Goal: Transaction & Acquisition: Purchase product/service

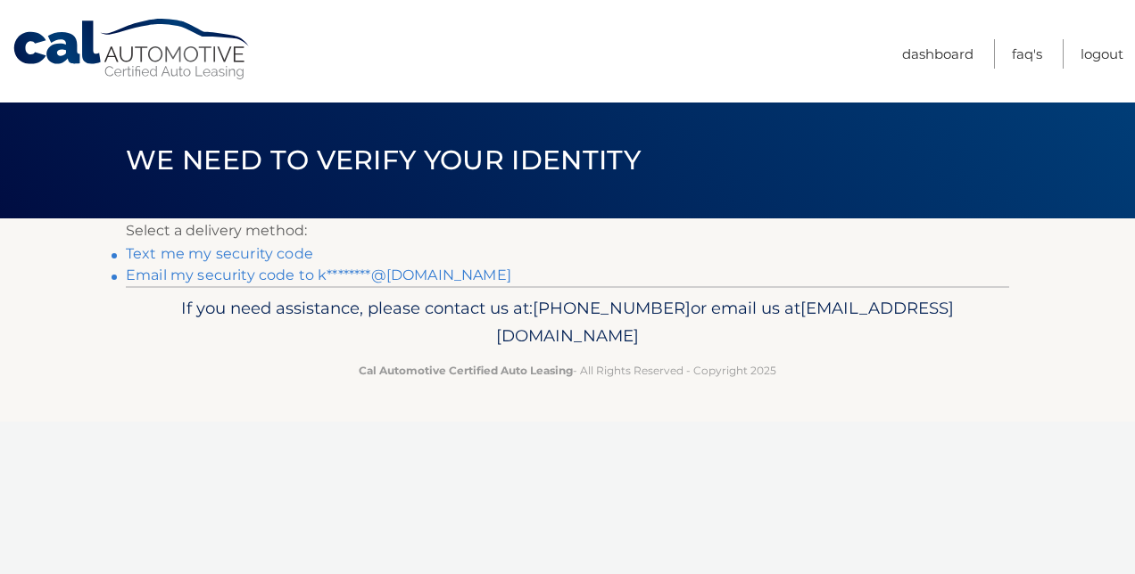
click at [267, 282] on link "Email my security code to k********@gmail.com" at bounding box center [318, 275] width 385 height 17
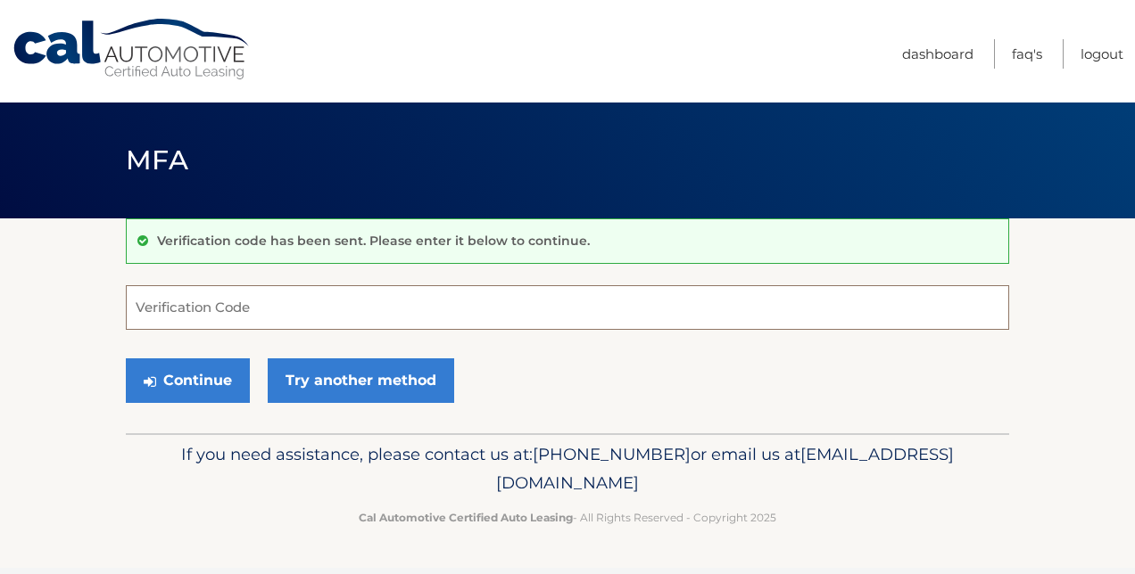
click at [267, 319] on input "Verification Code" at bounding box center [567, 307] width 883 height 45
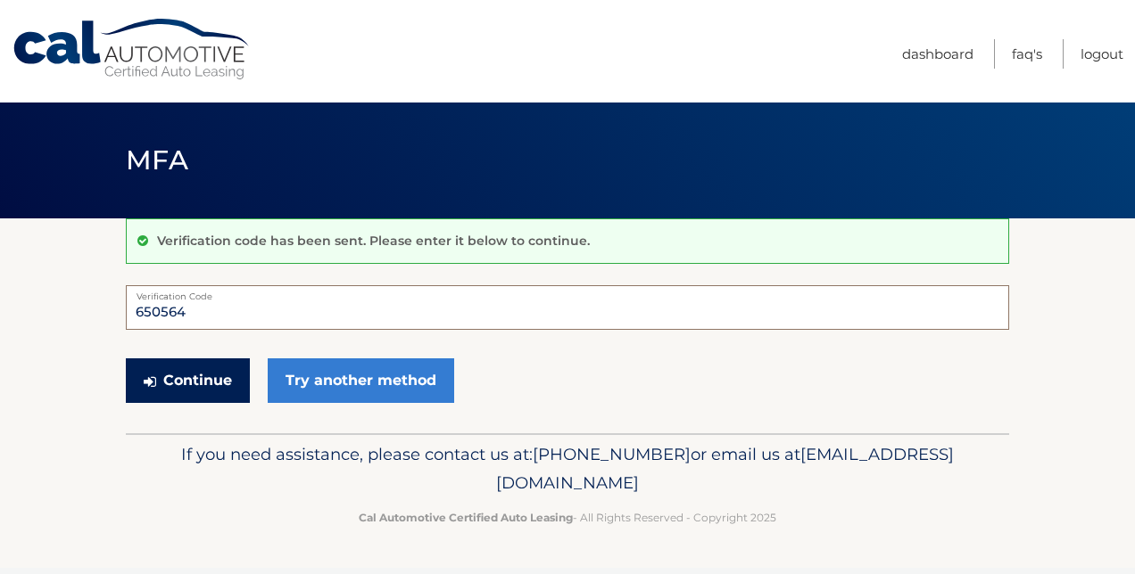
type input "650564"
click at [220, 392] on button "Continue" at bounding box center [188, 381] width 124 height 45
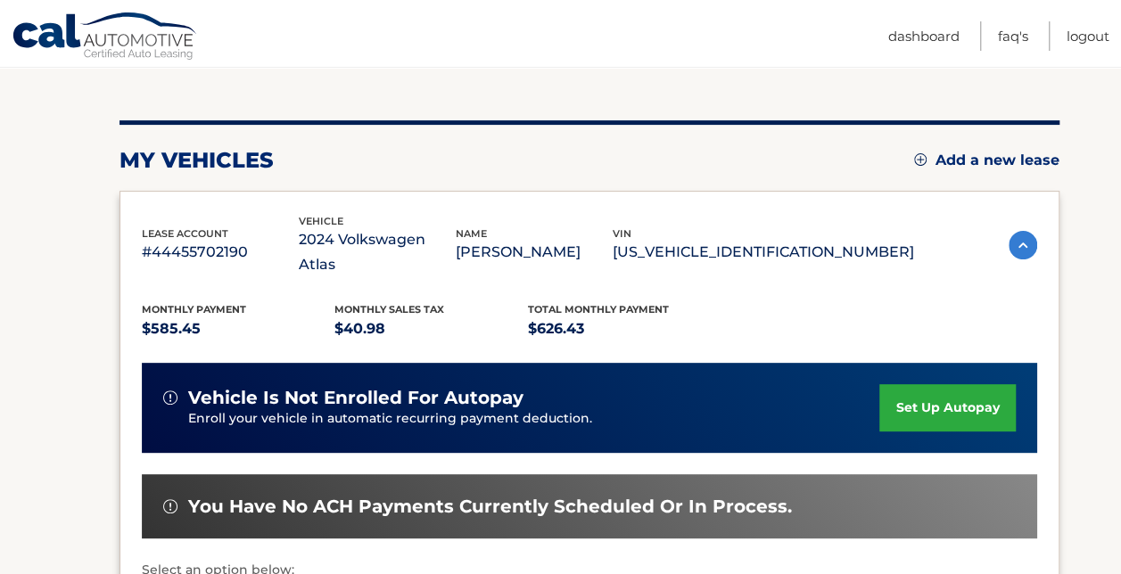
scroll to position [357, 0]
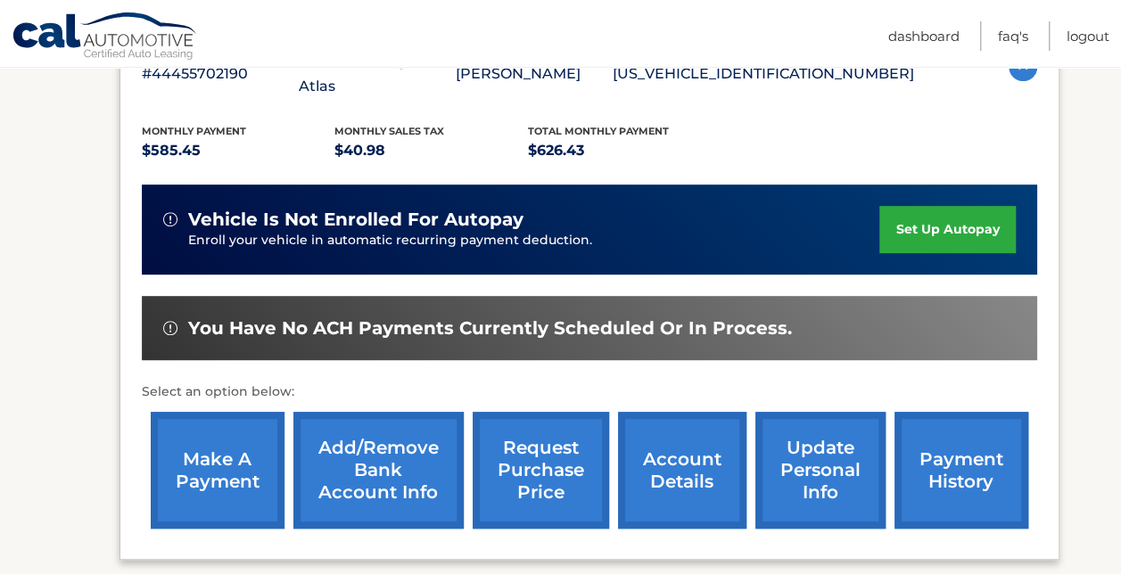
click at [219, 448] on link "make a payment" at bounding box center [218, 470] width 134 height 117
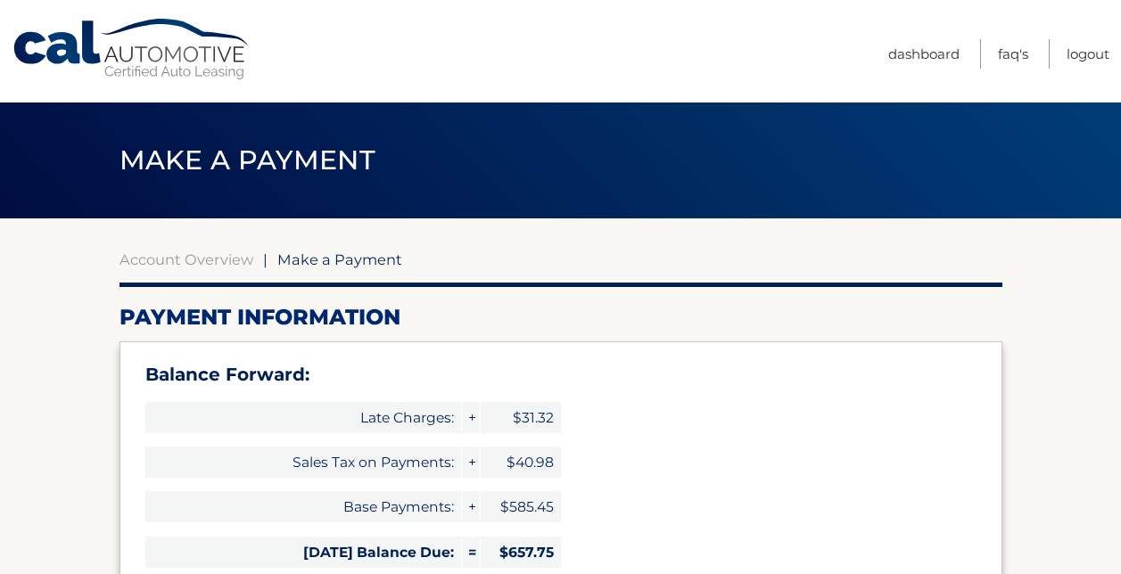
select select "YWYyN2ZiMDAtODFkYi00MTVmLTgwMTEtZTFjOWNkMjdjYjUw"
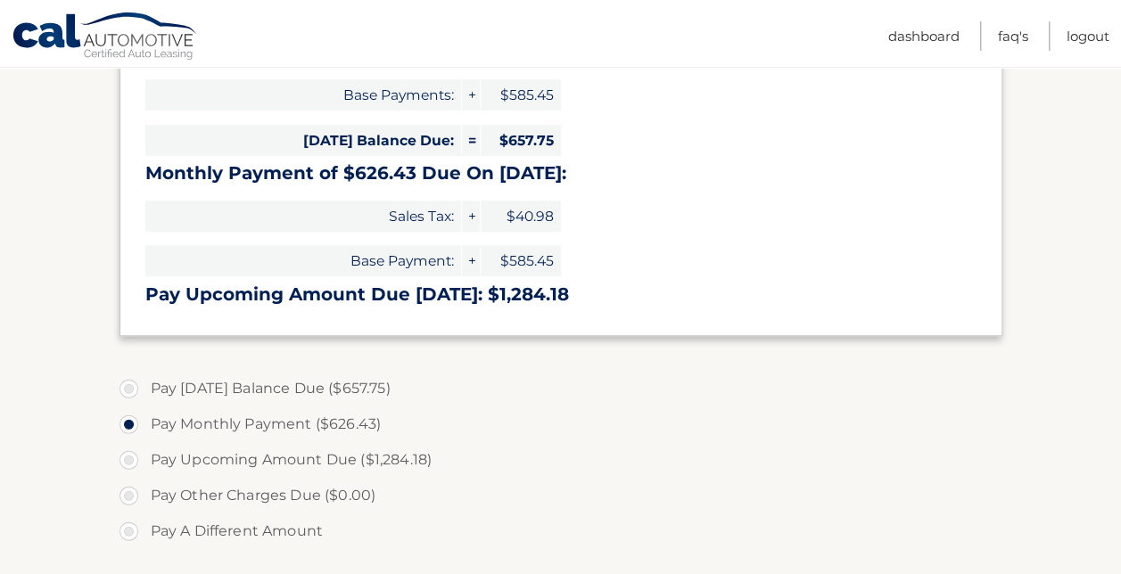
scroll to position [446, 0]
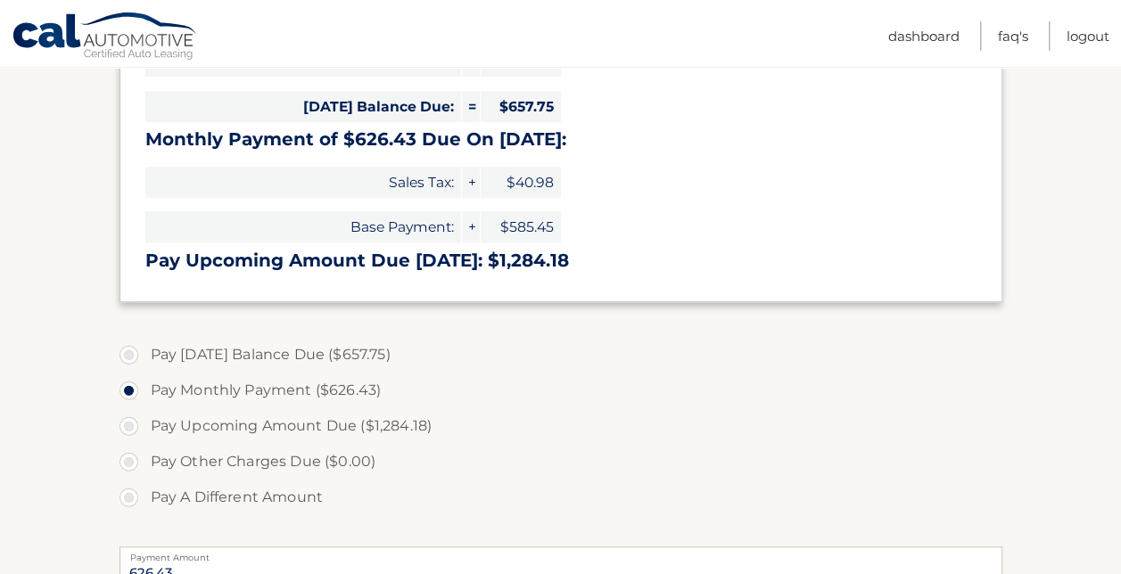
click at [231, 353] on label "Pay [DATE] Balance Due ($657.75)" at bounding box center [561, 355] width 883 height 36
click at [144, 353] on input "Pay [DATE] Balance Due ($657.75)" at bounding box center [136, 351] width 18 height 29
radio input "true"
type input "657.75"
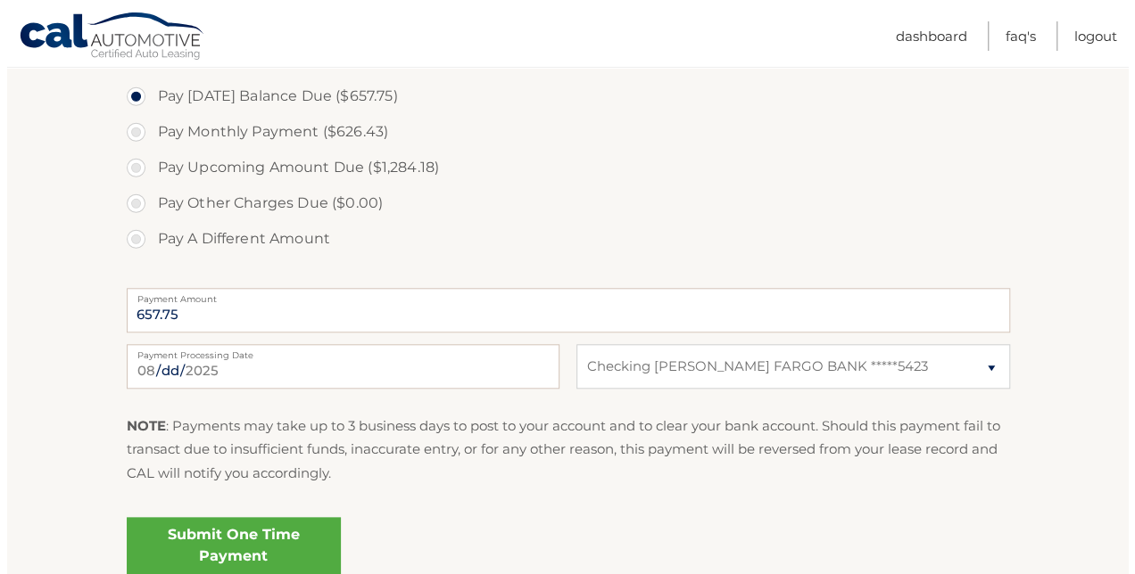
scroll to position [714, 0]
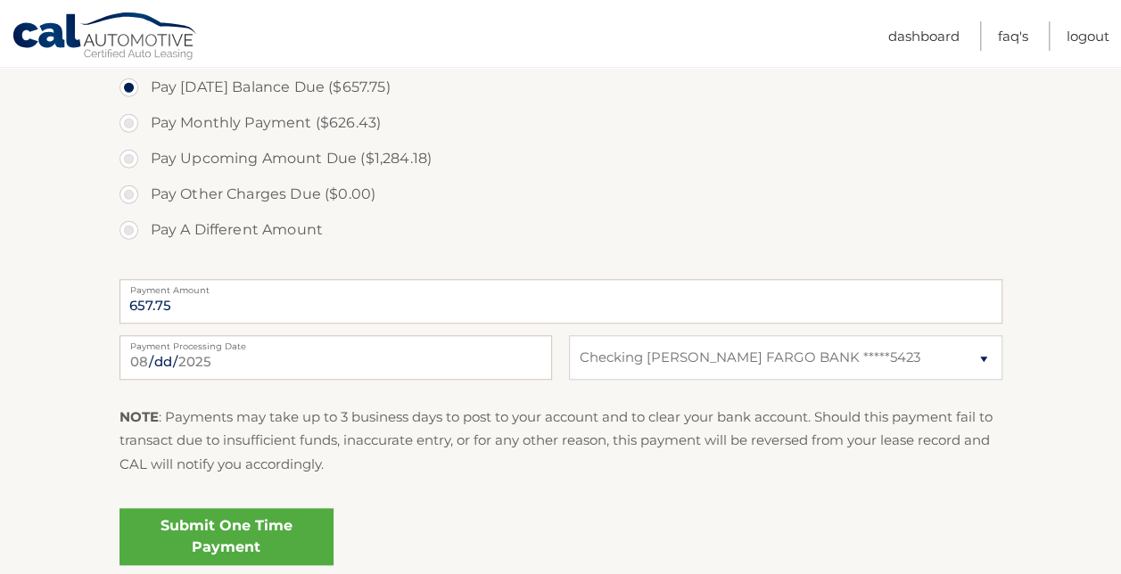
click at [271, 529] on link "Submit One Time Payment" at bounding box center [227, 536] width 214 height 57
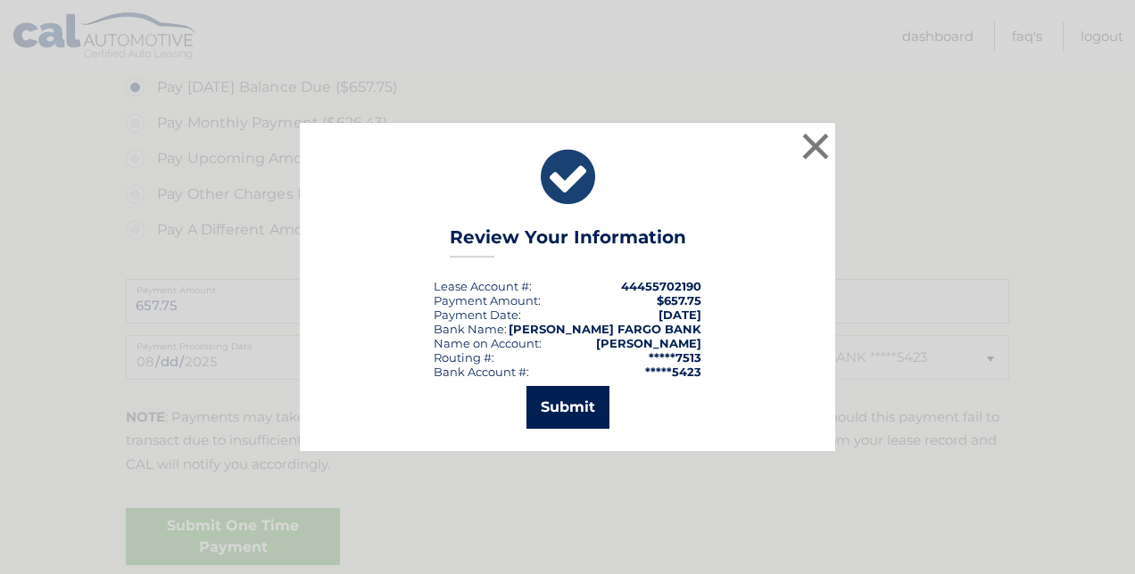
click at [573, 410] on button "Submit" at bounding box center [567, 407] width 83 height 43
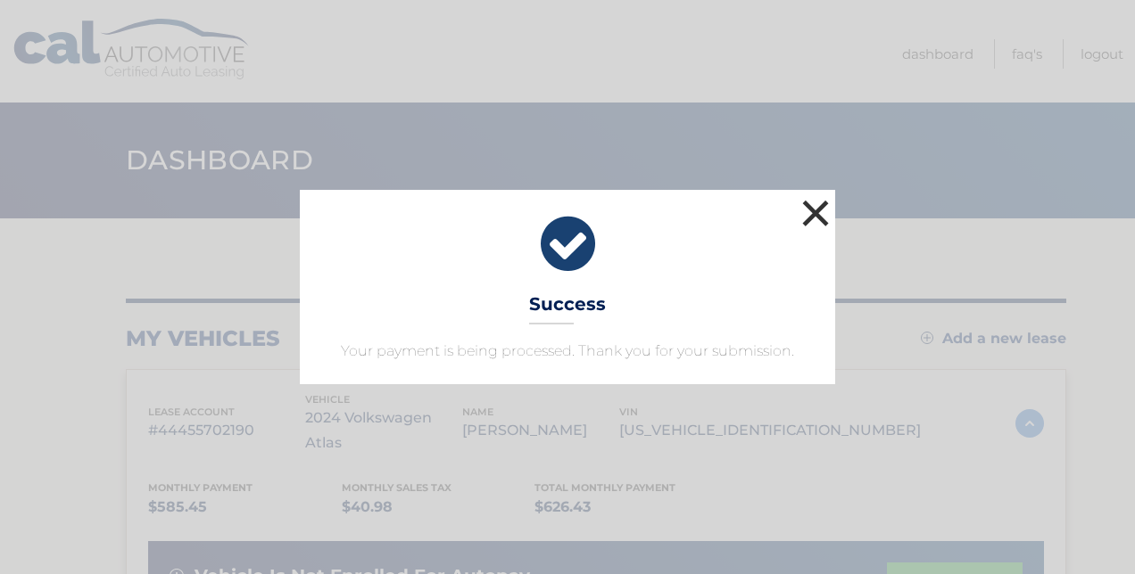
click at [813, 218] on button "×" at bounding box center [815, 213] width 36 height 36
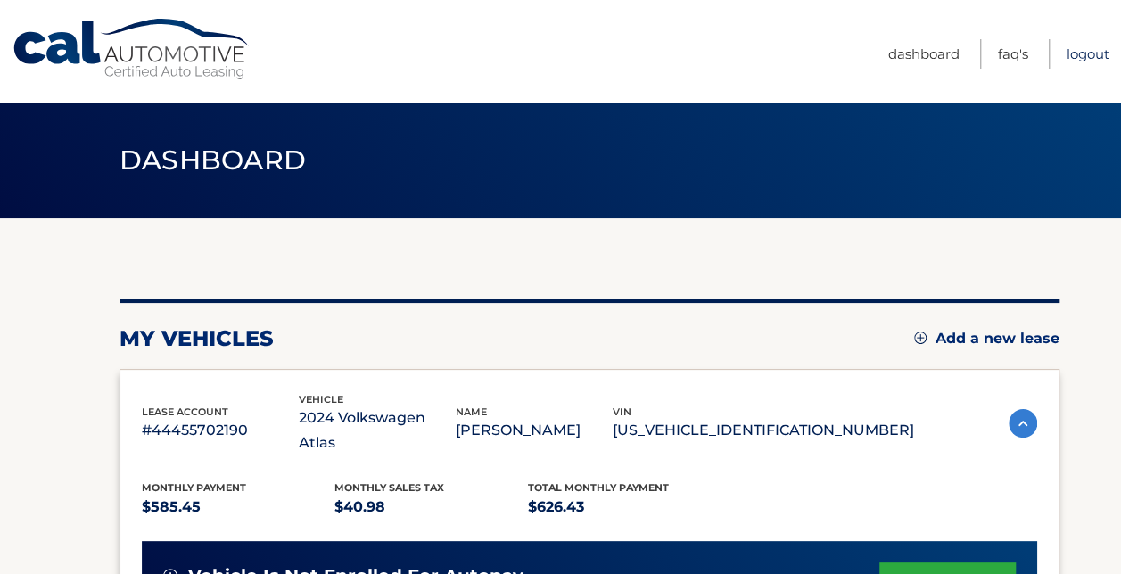
click at [1086, 59] on link "Logout" at bounding box center [1088, 53] width 43 height 29
